Goal: Task Accomplishment & Management: Manage account settings

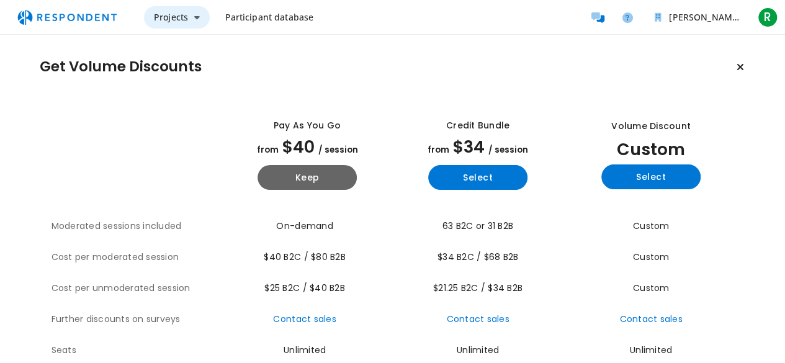
click at [161, 18] on span "Projects" at bounding box center [171, 17] width 34 height 12
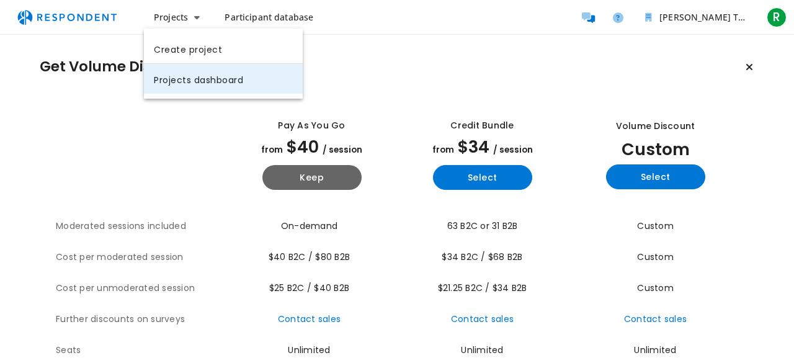
click at [194, 79] on link "Projects dashboard" at bounding box center [223, 79] width 159 height 30
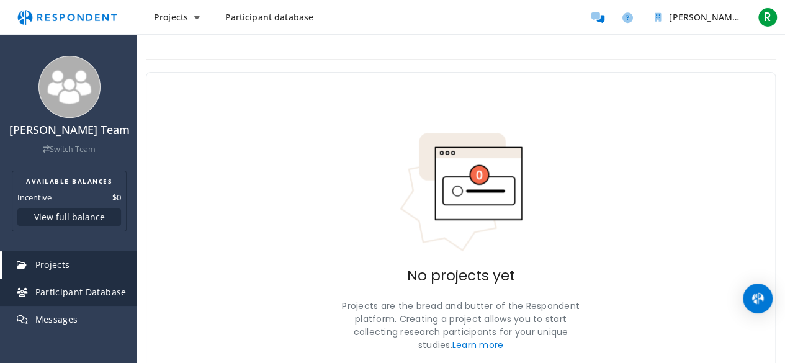
click at [58, 292] on span "Participant Database" at bounding box center [80, 292] width 91 height 12
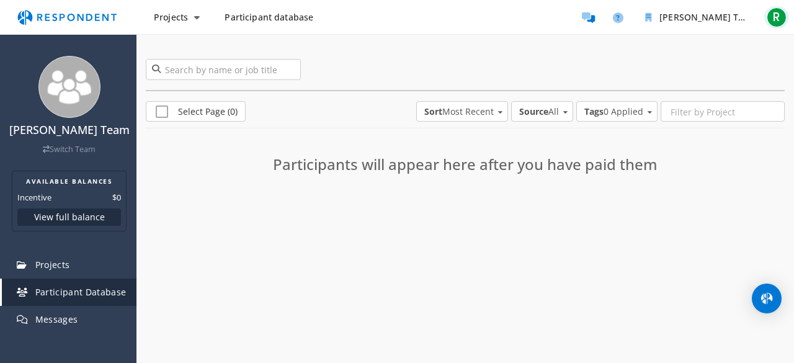
click at [774, 14] on span "R" at bounding box center [777, 17] width 20 height 20
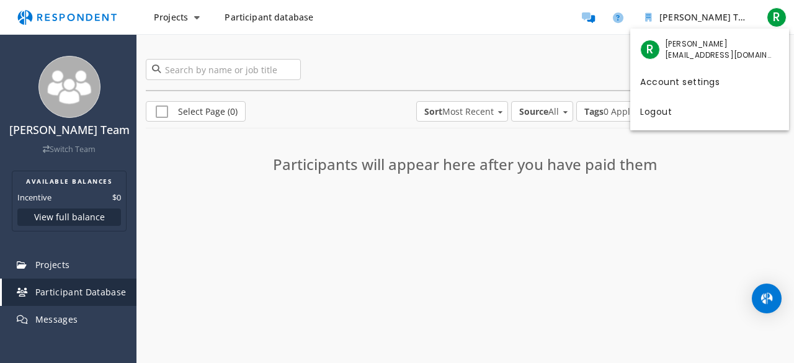
click at [71, 220] on md-backdrop at bounding box center [397, 181] width 794 height 363
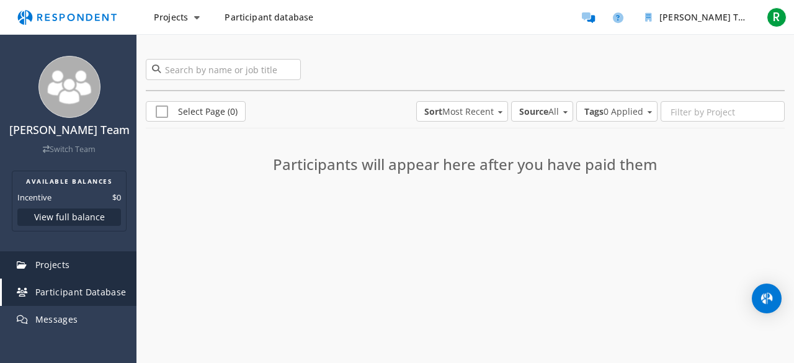
click at [30, 258] on link "Projects" at bounding box center [69, 264] width 135 height 27
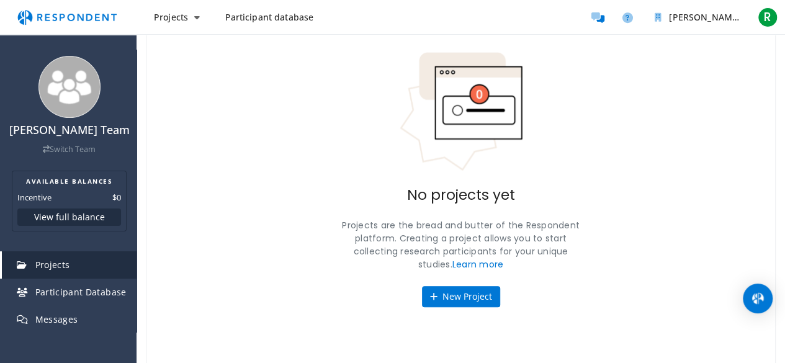
scroll to position [83, 0]
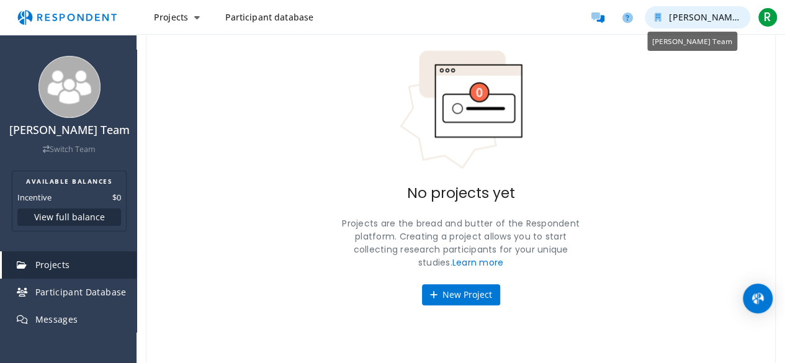
click at [654, 17] on icon "Ryan J. Cooper Team" at bounding box center [657, 17] width 7 height 9
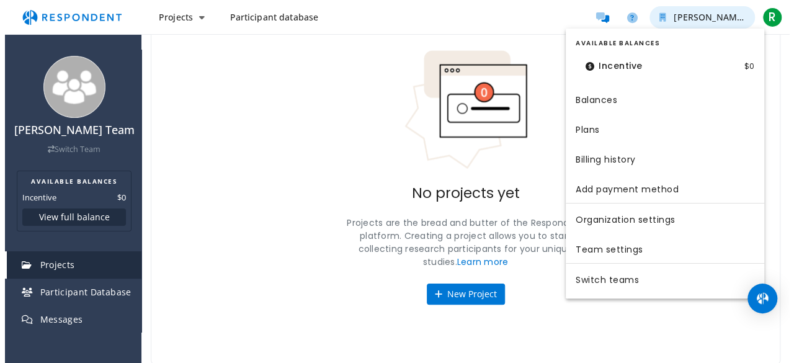
scroll to position [0, 0]
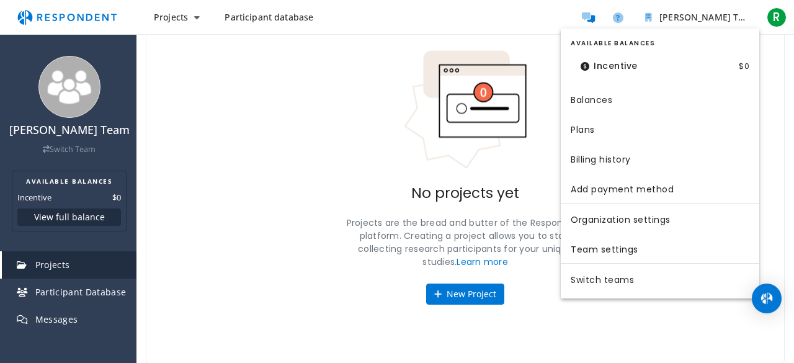
click at [778, 19] on md-backdrop at bounding box center [397, 222] width 794 height 445
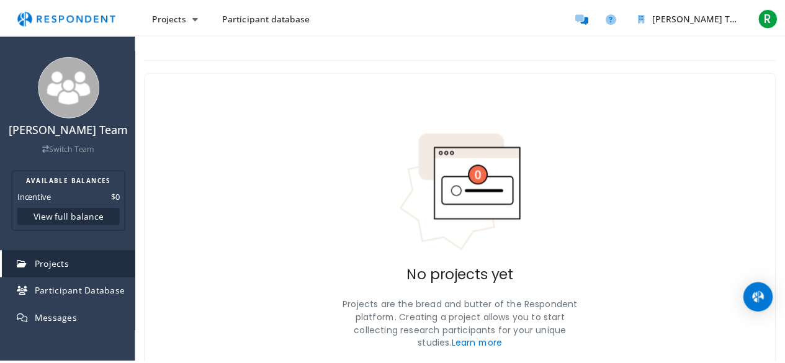
scroll to position [83, 0]
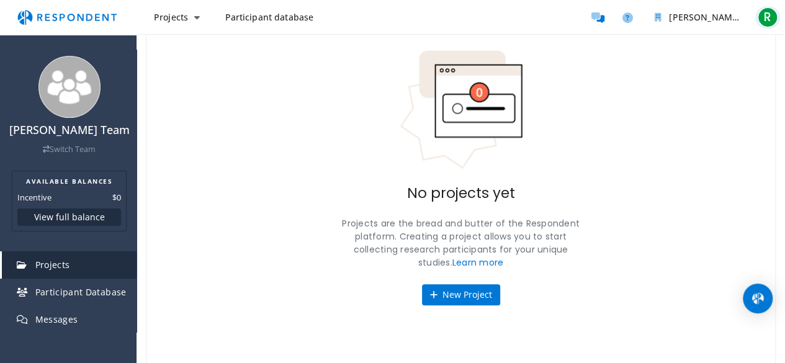
click at [767, 19] on span "R" at bounding box center [767, 17] width 20 height 20
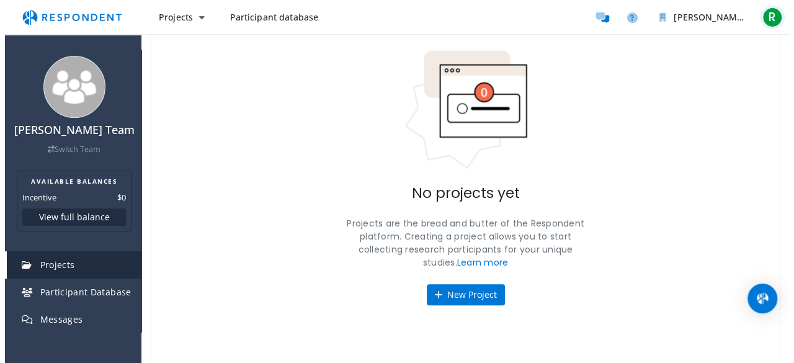
scroll to position [0, 0]
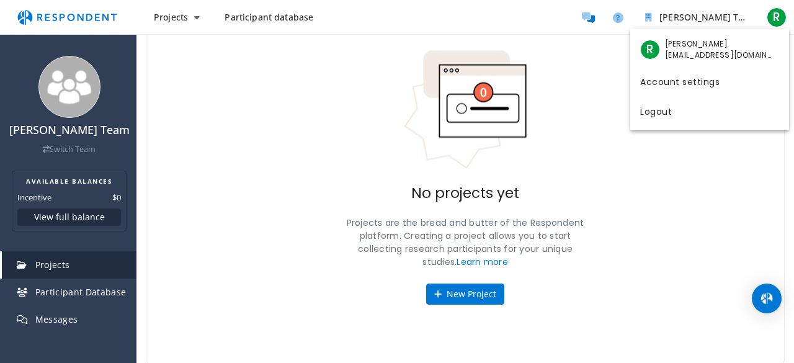
click at [66, 102] on md-backdrop at bounding box center [397, 222] width 794 height 445
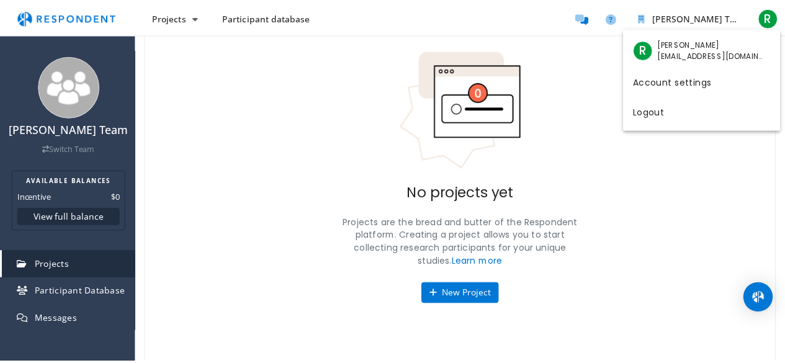
scroll to position [83, 0]
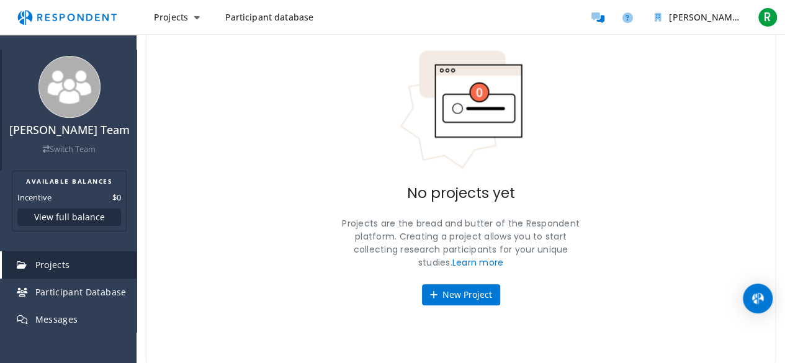
click at [62, 151] on link "Switch Team" at bounding box center [69, 149] width 53 height 11
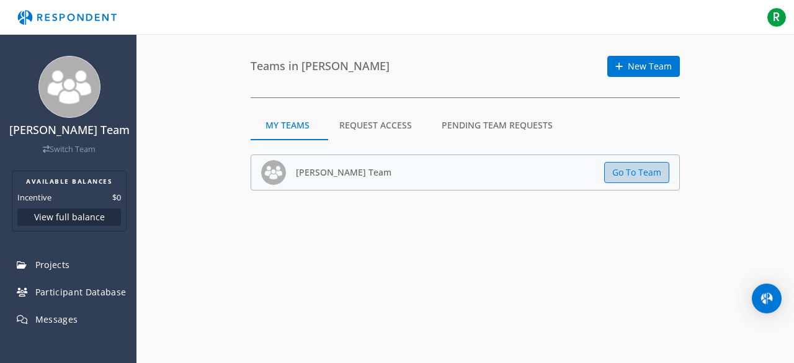
click at [632, 174] on button "Go To Team" at bounding box center [636, 172] width 65 height 21
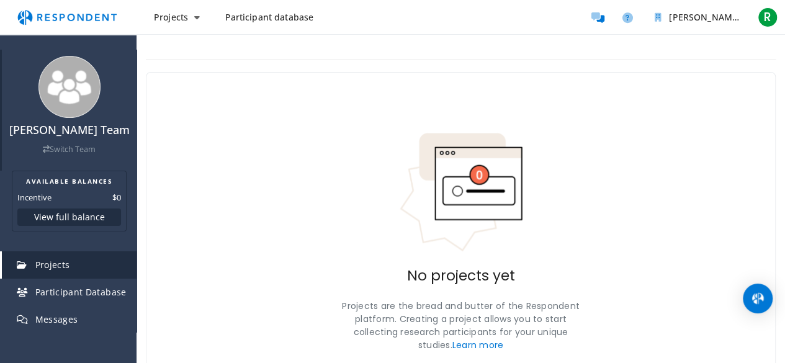
click at [43, 149] on icon at bounding box center [46, 150] width 7 height 8
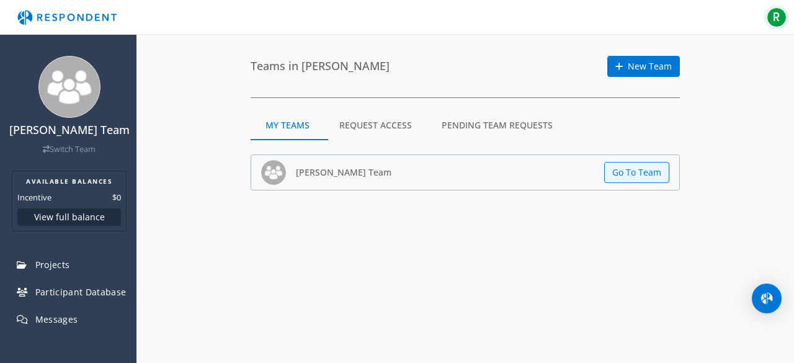
click at [777, 18] on span "R" at bounding box center [777, 17] width 20 height 20
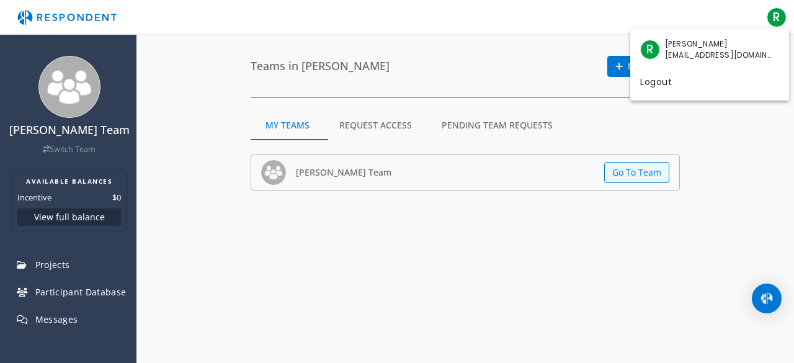
click at [684, 48] on span "[PERSON_NAME]" at bounding box center [719, 43] width 109 height 11
click at [359, 16] on md-backdrop at bounding box center [397, 181] width 794 height 363
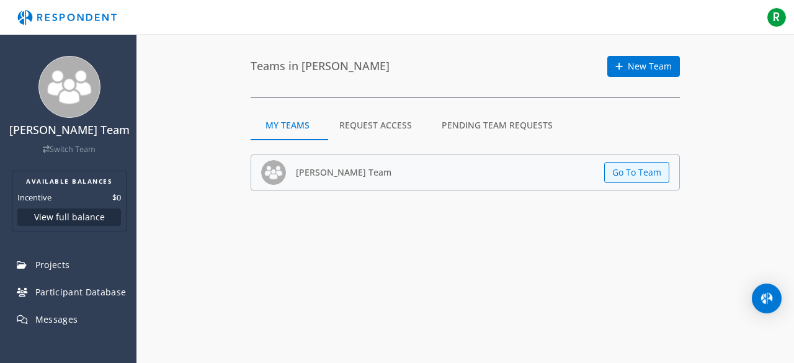
click at [55, 14] on img "Main navigation" at bounding box center [67, 18] width 114 height 24
click at [764, 293] on img "Open Intercom Messenger" at bounding box center [767, 298] width 16 height 16
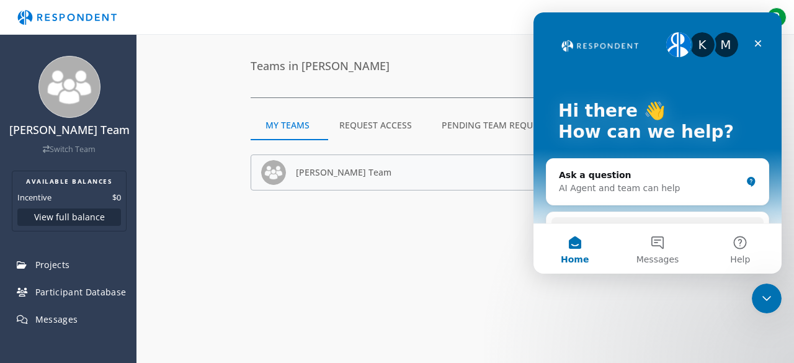
click at [671, 40] on img "Intercom messenger" at bounding box center [678, 44] width 25 height 25
click at [752, 43] on div "Close" at bounding box center [758, 43] width 22 height 22
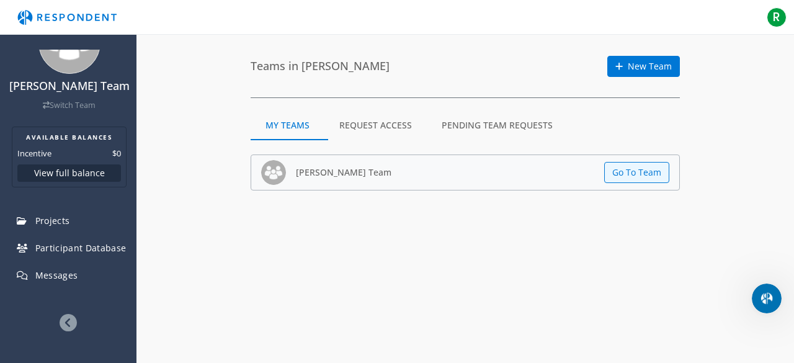
scroll to position [68, 0]
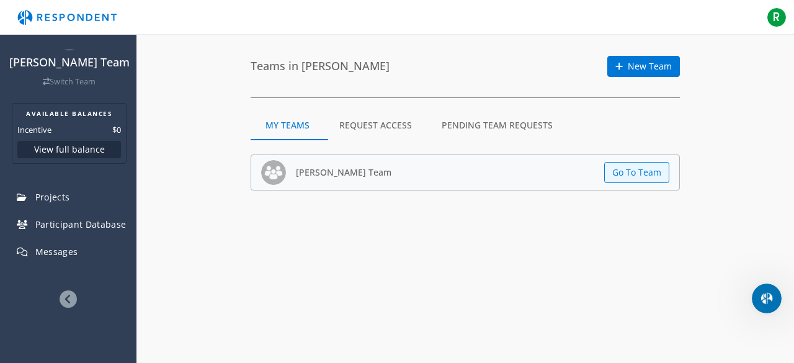
click at [60, 297] on icon at bounding box center [68, 298] width 17 height 17
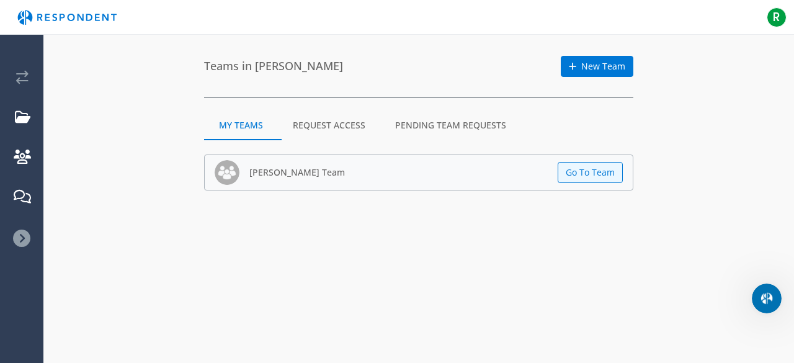
click at [49, 20] on img "Main navigation" at bounding box center [67, 18] width 114 height 24
click at [776, 16] on span "R" at bounding box center [777, 17] width 20 height 20
click at [22, 81] on md-backdrop at bounding box center [397, 181] width 794 height 363
click at [22, 81] on em "Current: Ryan J. Cooper" at bounding box center [22, 78] width 12 height 14
click at [17, 120] on em "Projects" at bounding box center [23, 117] width 16 height 14
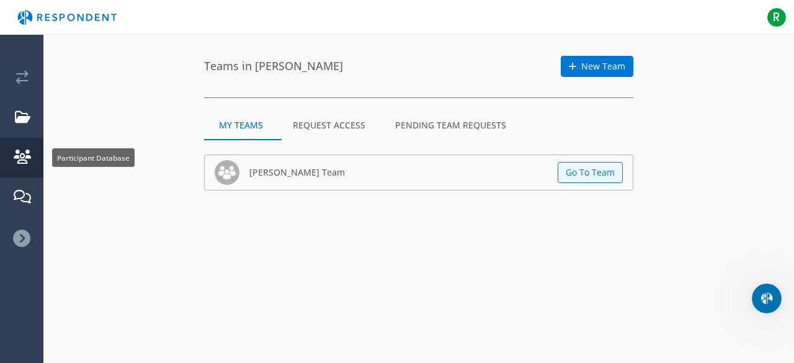
click at [17, 141] on link "Participant Database" at bounding box center [23, 158] width 42 height 40
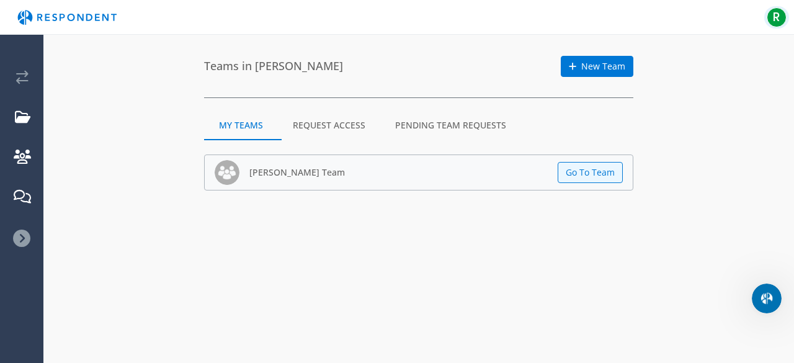
click at [784, 16] on span "R" at bounding box center [777, 17] width 20 height 20
click at [695, 51] on span "[EMAIL_ADDRESS][DOMAIN_NAME]" at bounding box center [719, 55] width 109 height 11
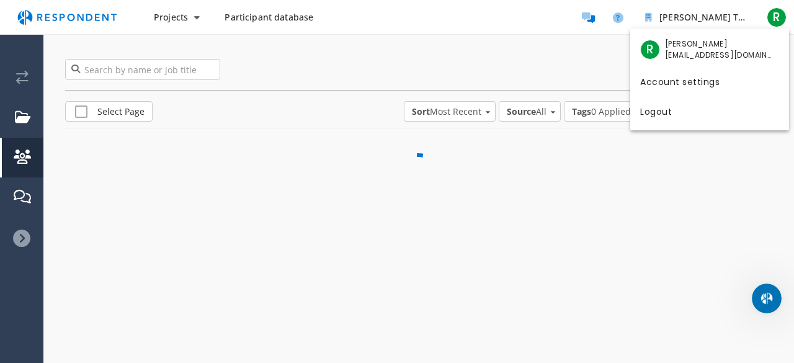
click at [0, 16] on md-backdrop at bounding box center [397, 181] width 794 height 363
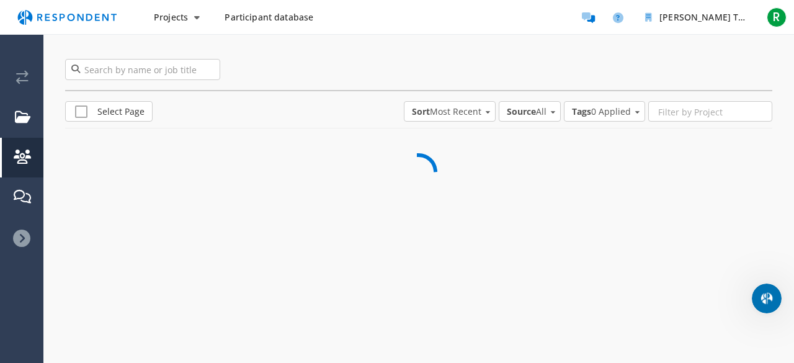
click at [57, 28] on img "Main navigation" at bounding box center [67, 18] width 114 height 24
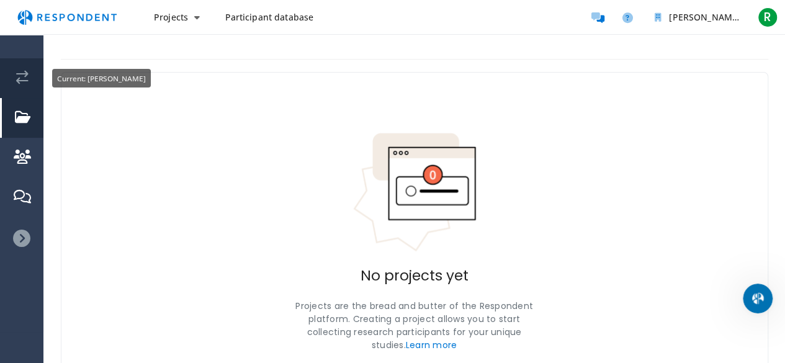
click at [24, 82] on em "Current: Ryan J. Cooper" at bounding box center [22, 78] width 12 height 14
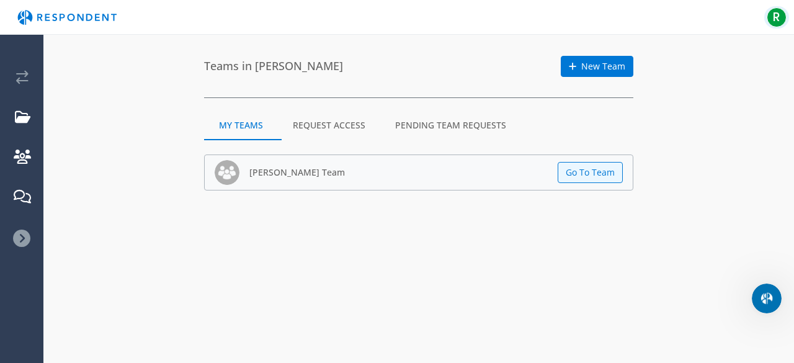
click at [779, 15] on span "R" at bounding box center [777, 17] width 20 height 20
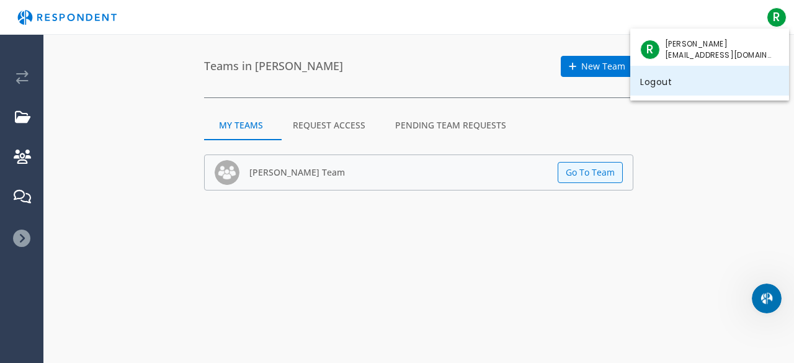
click at [669, 76] on link "Logout" at bounding box center [709, 81] width 159 height 30
